Goal: Task Accomplishment & Management: Complete application form

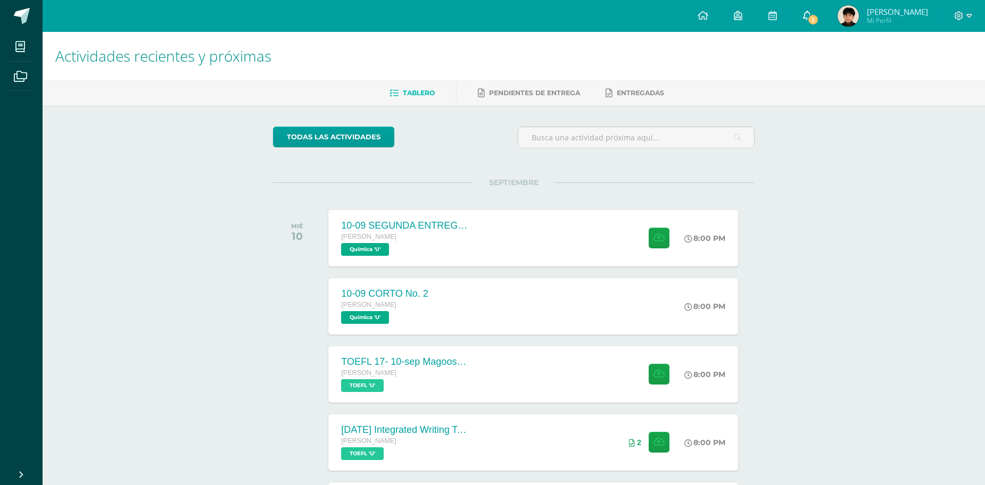
click at [810, 29] on link "2" at bounding box center [807, 16] width 34 height 32
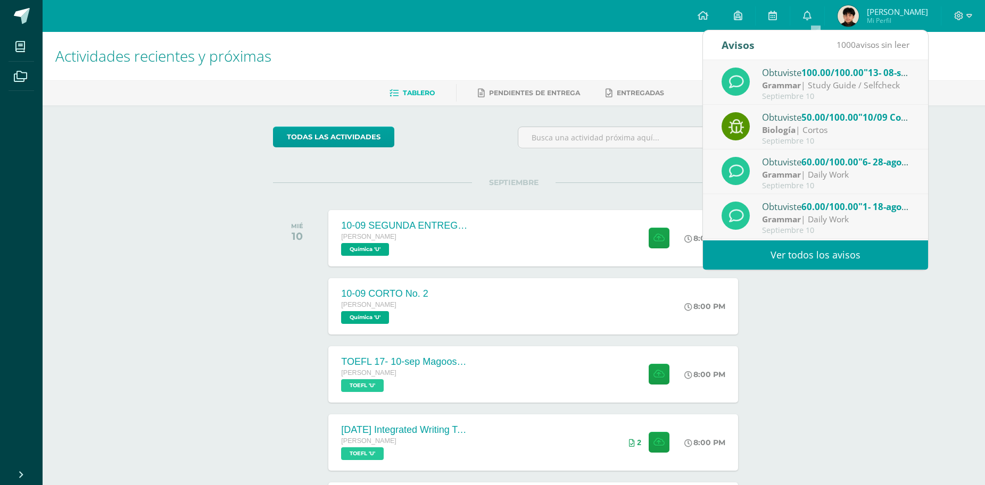
click at [632, 31] on div "Configuración Cerrar sesión José Alejandro Mi Perfil 2 0 Mis accesos directos S…" at bounding box center [514, 16] width 942 height 32
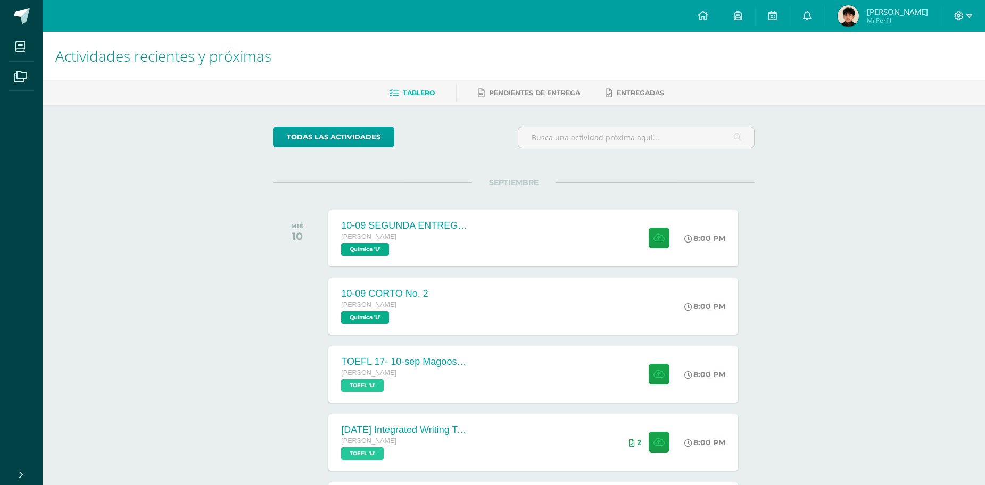
click at [902, 7] on span "[PERSON_NAME]" at bounding box center [897, 11] width 61 height 11
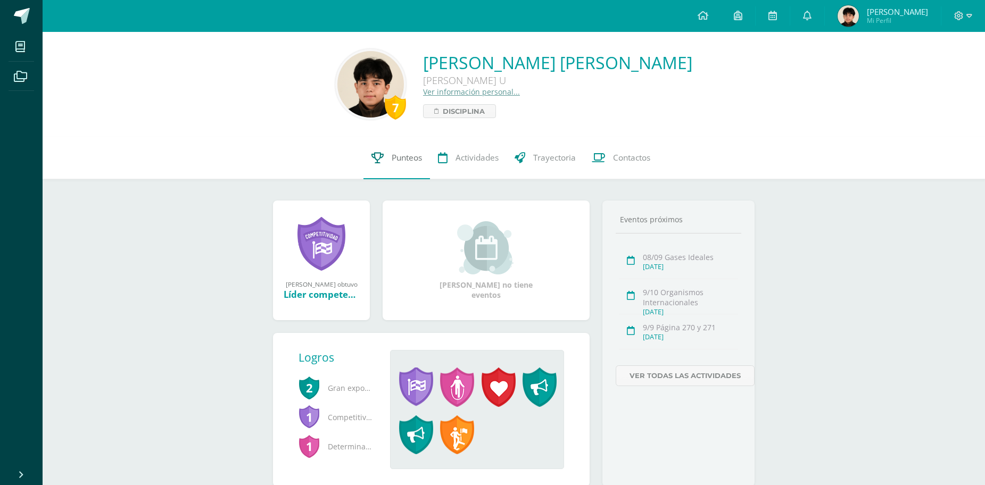
click at [388, 159] on link "Punteos" at bounding box center [396, 158] width 67 height 43
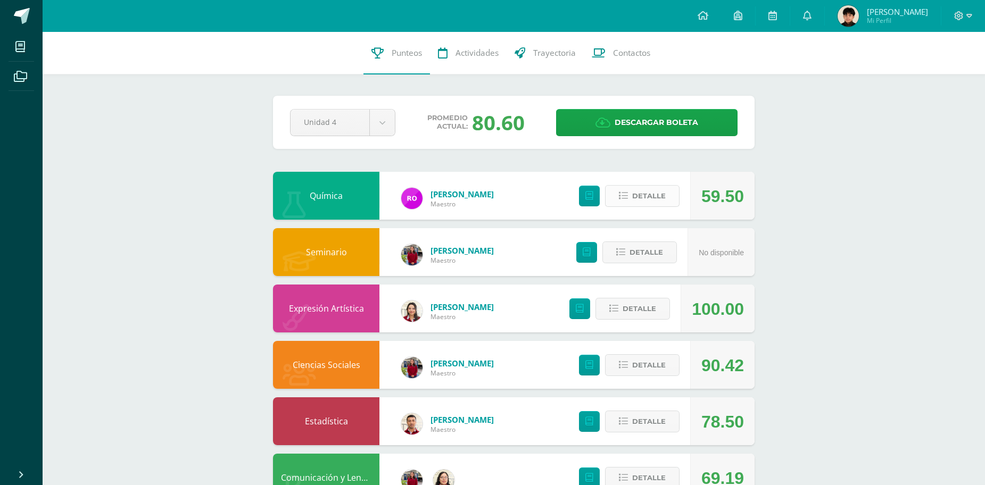
click at [637, 185] on button "Detalle" at bounding box center [642, 196] width 74 height 22
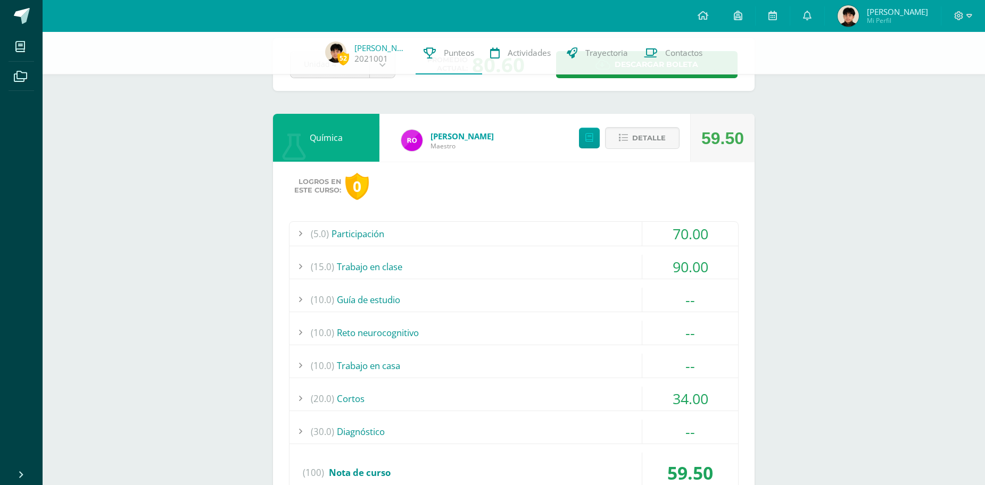
scroll to position [53, 0]
click at [673, 411] on div "34.00" at bounding box center [690, 399] width 96 height 24
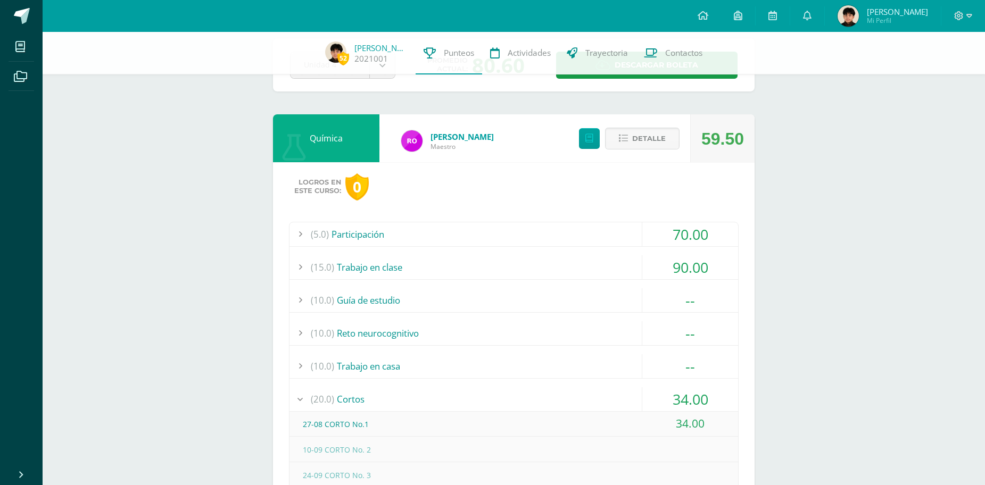
click at [674, 403] on div "34.00" at bounding box center [690, 399] width 96 height 24
click at [708, 13] on icon at bounding box center [703, 16] width 11 height 10
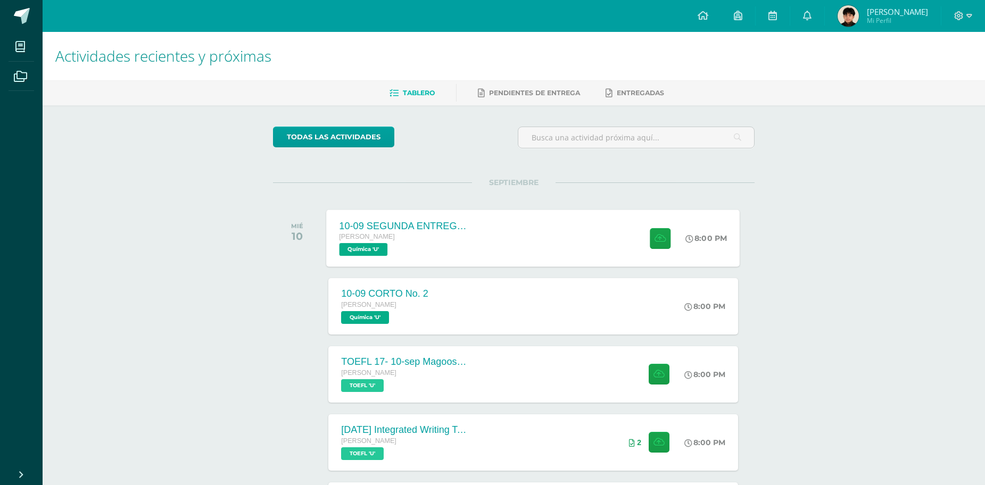
click at [394, 238] on span "[PERSON_NAME]" at bounding box center [367, 236] width 56 height 7
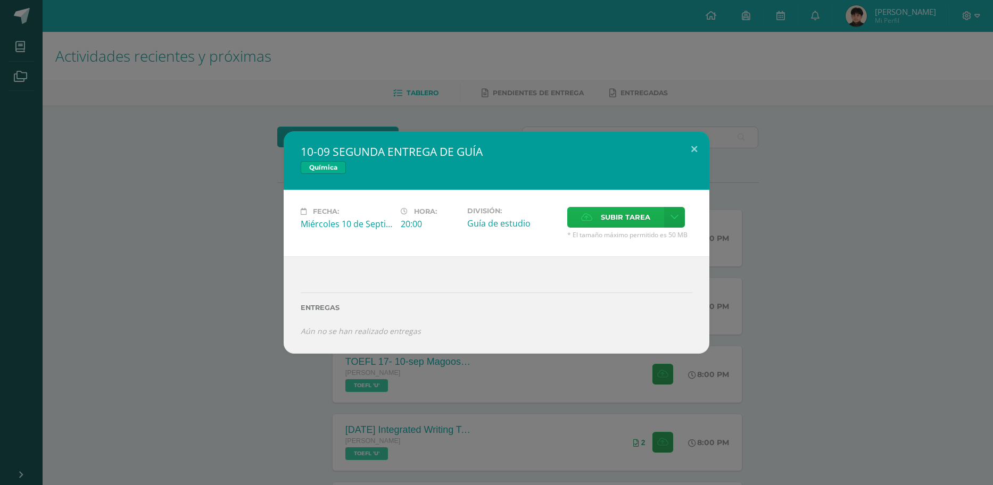
click at [627, 217] on span "Subir tarea" at bounding box center [625, 218] width 49 height 20
click at [0, 0] on input "Subir tarea" at bounding box center [0, 0] width 0 height 0
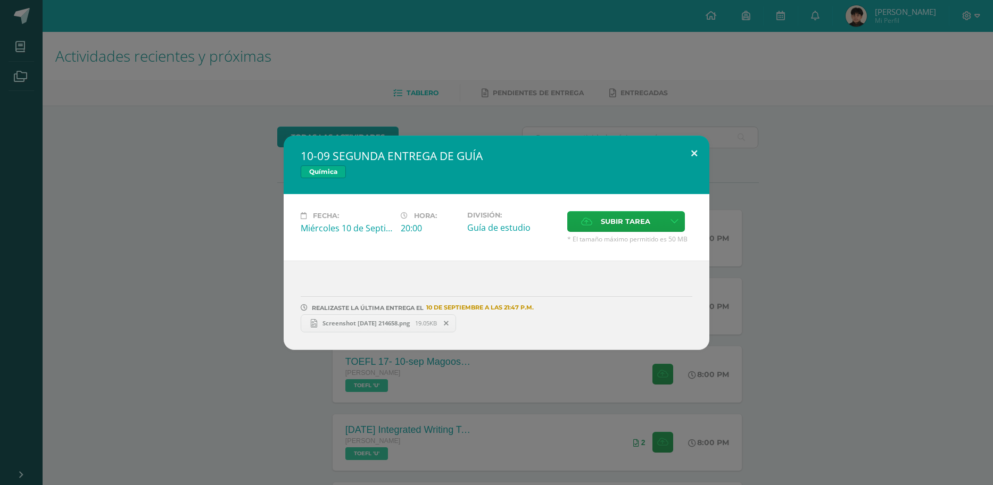
click at [697, 156] on button at bounding box center [694, 154] width 30 height 36
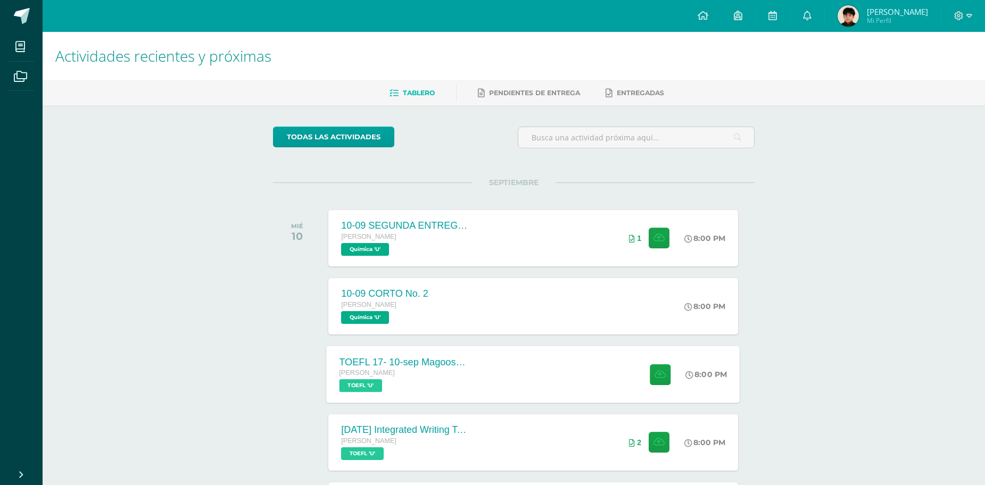
click at [447, 355] on div "TOEFL 17- 10-sep Magoosh Tests Listening and Reading Quinto Bachillerato TOEFL …" at bounding box center [404, 374] width 155 height 57
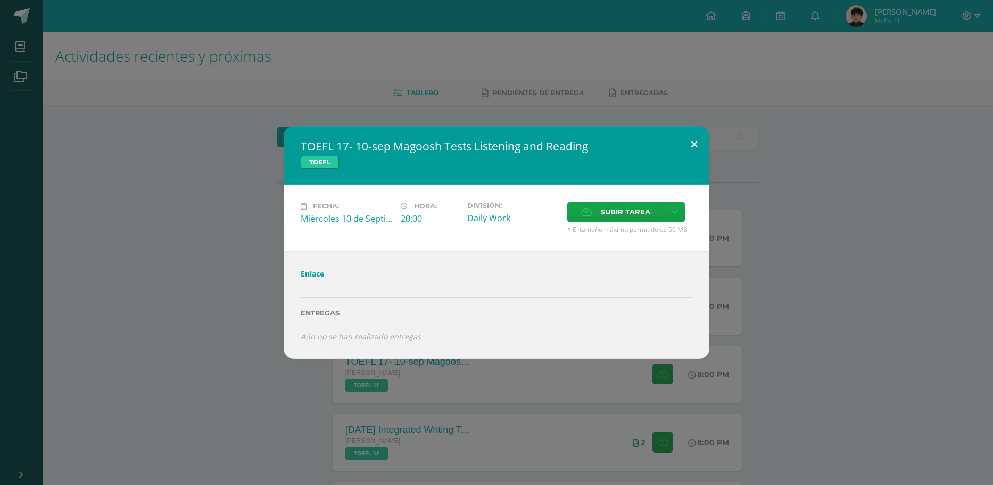
click at [682, 159] on div "TOEFL 17- 10-sep Magoosh Tests Listening and Reading TOEFL Fecha: Miércoles 10 …" at bounding box center [497, 242] width 426 height 233
click at [692, 144] on button at bounding box center [694, 144] width 30 height 36
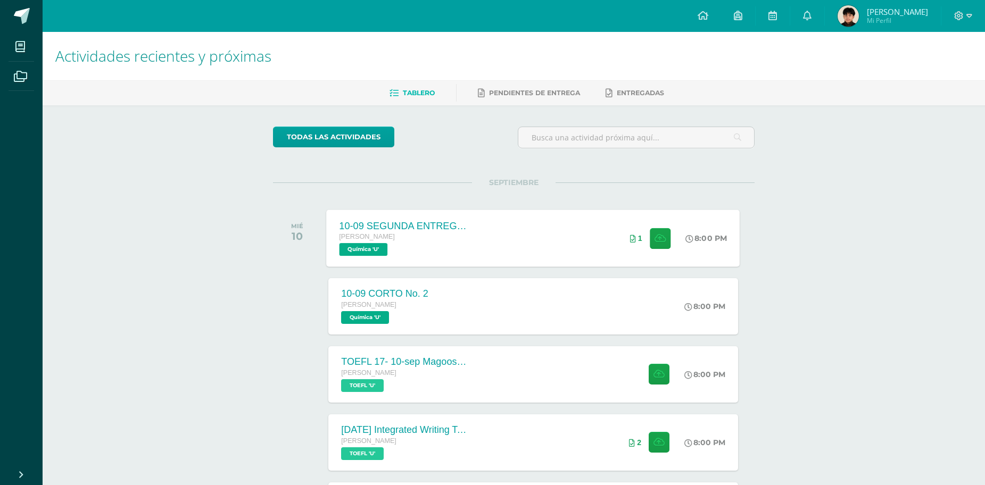
click at [522, 229] on div "10-09 SEGUNDA ENTREGA DE GUÍA Quinto Bachillerato Química 'U' 8:00 PM 1 10-09 S…" at bounding box center [533, 238] width 413 height 57
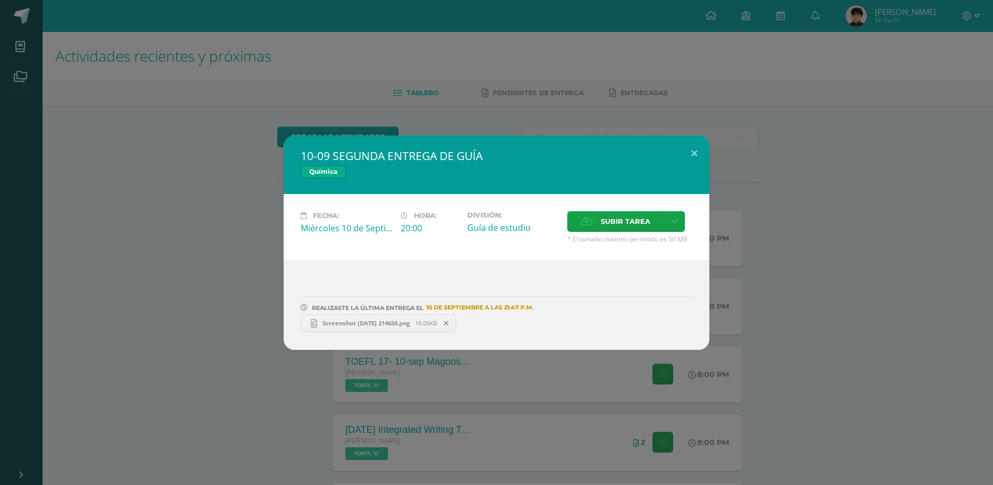
click at [455, 326] on span at bounding box center [446, 324] width 18 height 12
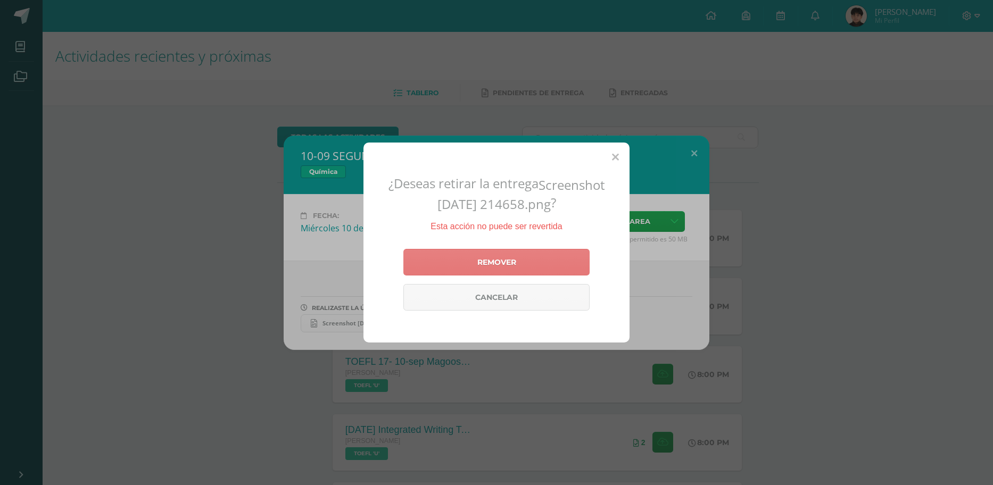
click at [504, 269] on link "Remover" at bounding box center [496, 262] width 186 height 27
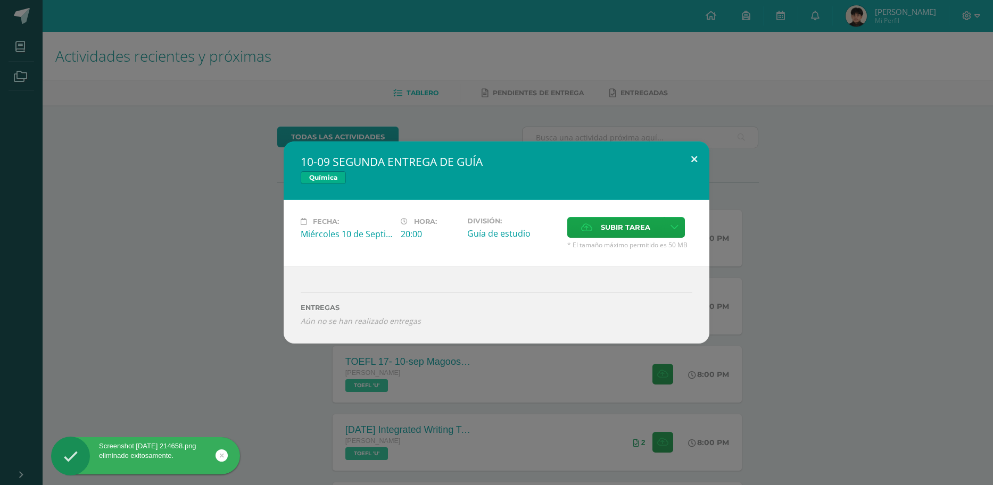
click at [704, 150] on button at bounding box center [694, 160] width 30 height 36
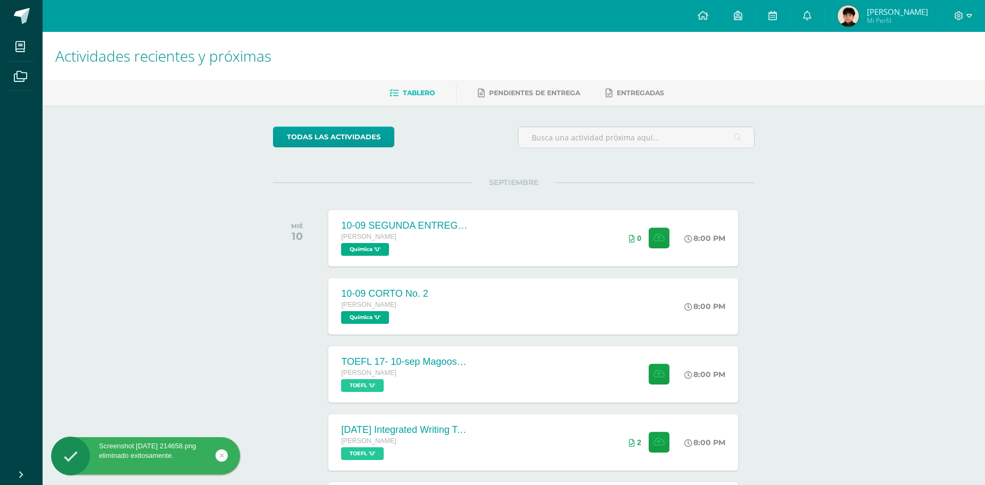
click at [520, 356] on div "TOEFL 17- 10-sep Magoosh Tests Listening and Reading Quinto Bachillerato TOEFL …" at bounding box center [532, 374] width 409 height 56
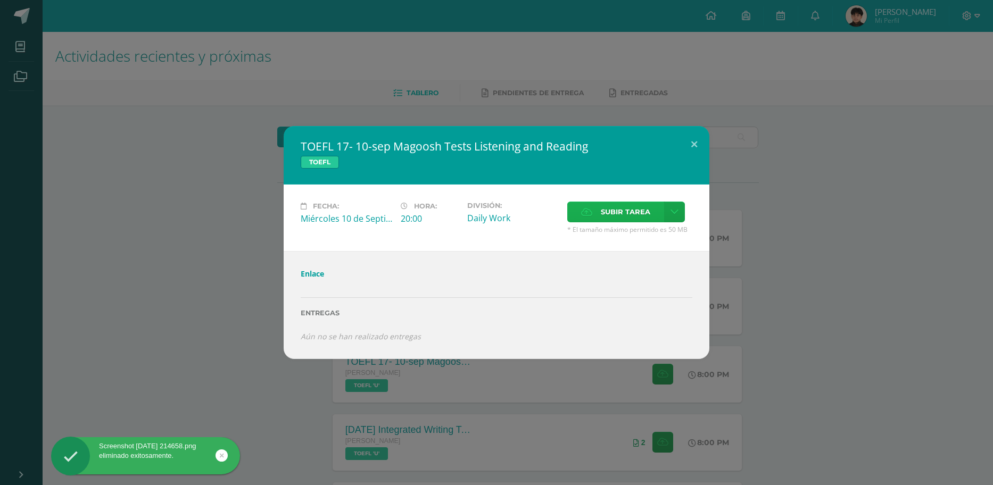
click at [615, 212] on span "Subir tarea" at bounding box center [625, 212] width 49 height 20
click at [0, 0] on input "Subir tarea" at bounding box center [0, 0] width 0 height 0
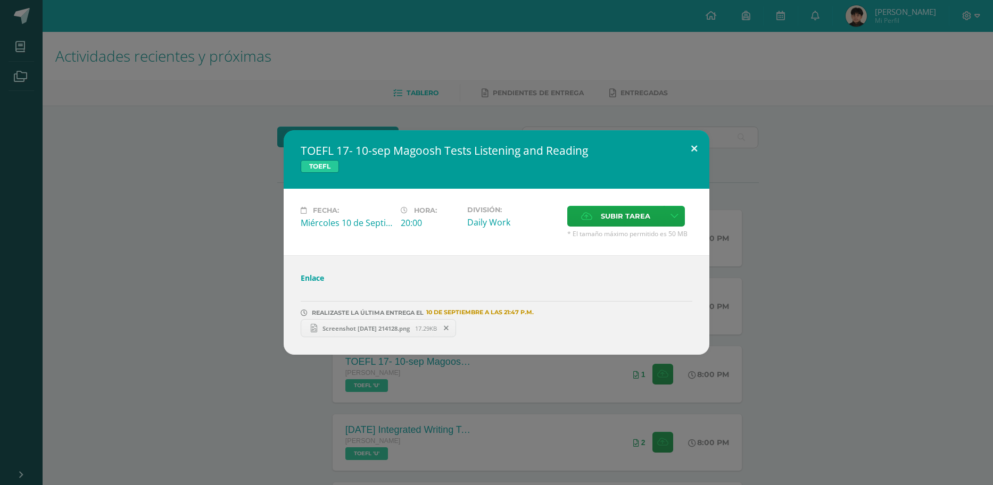
click at [697, 140] on button at bounding box center [694, 148] width 30 height 36
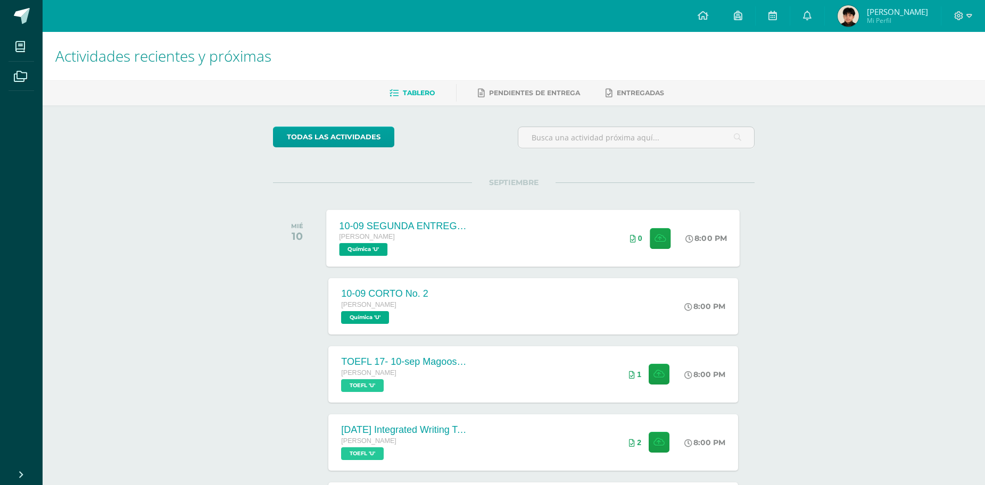
click at [571, 235] on div "10-09 SEGUNDA ENTREGA DE GUÍA Quinto Bachillerato Química 'U' 8:00 PM 0 10-09 S…" at bounding box center [533, 238] width 413 height 57
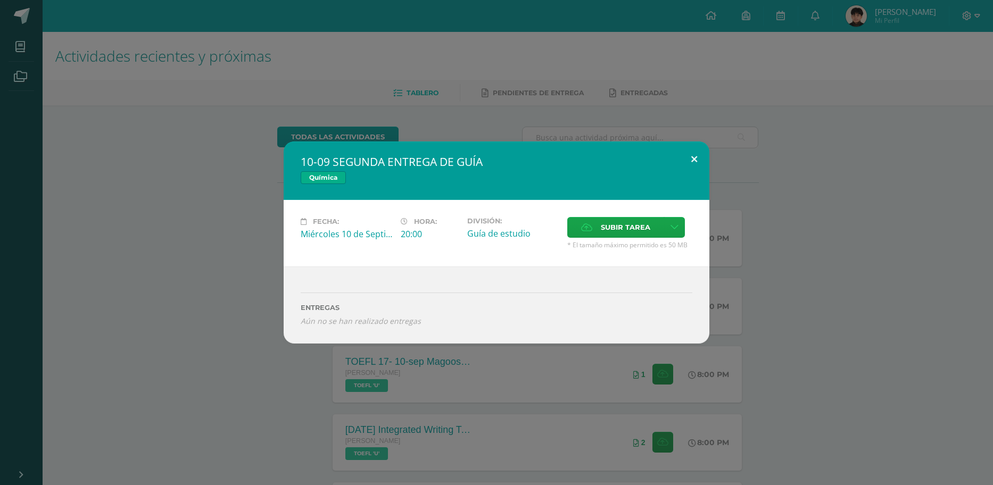
drag, startPoint x: 682, startPoint y: 170, endPoint x: 414, endPoint y: 196, distance: 268.4
click at [410, 206] on div "10-09 SEGUNDA ENTREGA DE GUÍA Química Fecha: Miércoles 10 de Septiembre Hora: 2…" at bounding box center [497, 243] width 426 height 202
click at [637, 224] on span "Subir tarea" at bounding box center [625, 228] width 49 height 20
click at [0, 0] on input "Subir tarea" at bounding box center [0, 0] width 0 height 0
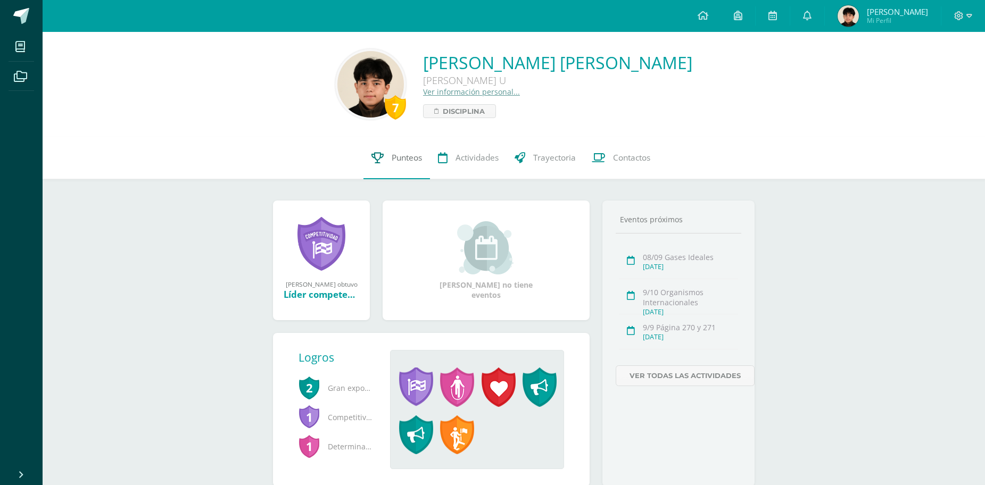
click at [418, 168] on link "Punteos" at bounding box center [396, 158] width 67 height 43
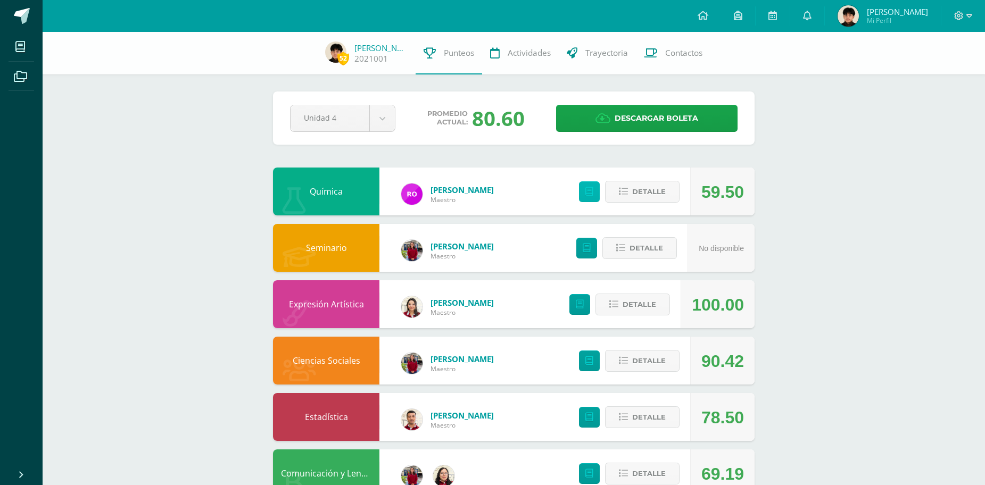
click at [595, 192] on link at bounding box center [589, 191] width 21 height 21
